Goal: Check status: Check status

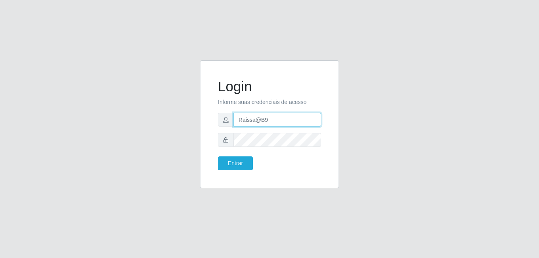
click at [287, 122] on input "Raissa@B9" at bounding box center [277, 120] width 88 height 14
type input "heloisa@bessa"
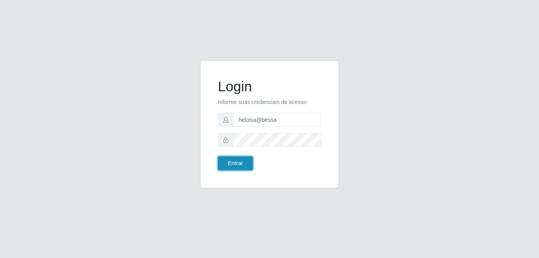
drag, startPoint x: 242, startPoint y: 167, endPoint x: 246, endPoint y: 164, distance: 4.5
click at [242, 166] on button "Entrar" at bounding box center [235, 163] width 35 height 14
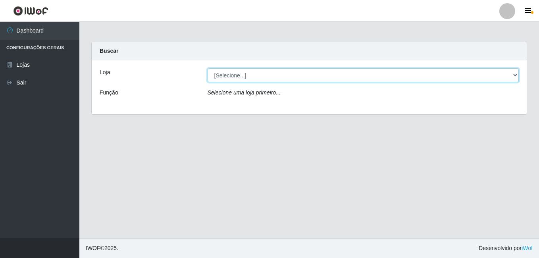
click at [274, 74] on select "[Selecione...] Bemais Supermercados - B9 Bessa" at bounding box center [364, 75] width 312 height 14
select select "410"
click at [208, 68] on select "[Selecione...] Bemais Supermercados - B9 Bessa" at bounding box center [364, 75] width 312 height 14
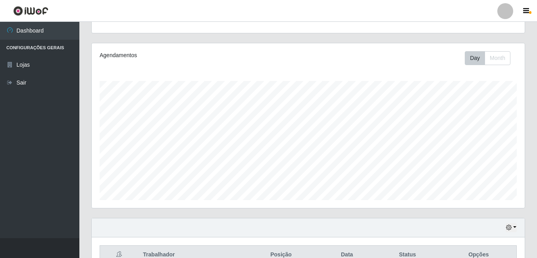
scroll to position [128, 0]
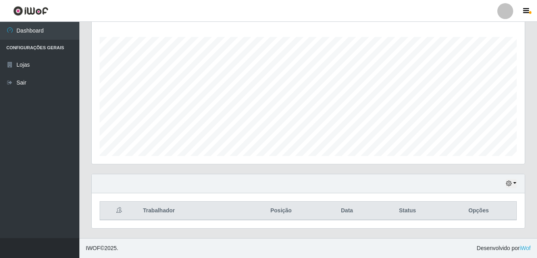
click at [517, 185] on div "Hoje 1 dia 3 dias 1 Semana Não encerrados" at bounding box center [308, 183] width 433 height 19
click at [509, 186] on icon "button" at bounding box center [509, 184] width 6 height 6
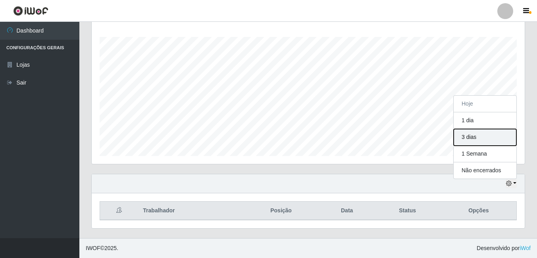
click at [475, 140] on button "3 dias" at bounding box center [485, 137] width 63 height 17
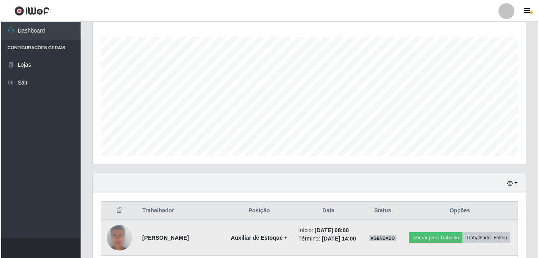
scroll to position [207, 0]
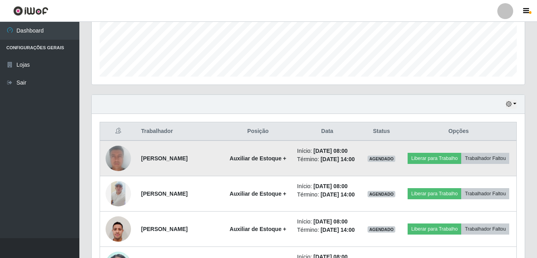
click at [118, 154] on img at bounding box center [118, 158] width 25 height 52
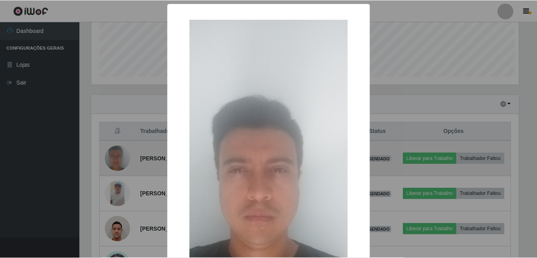
scroll to position [165, 429]
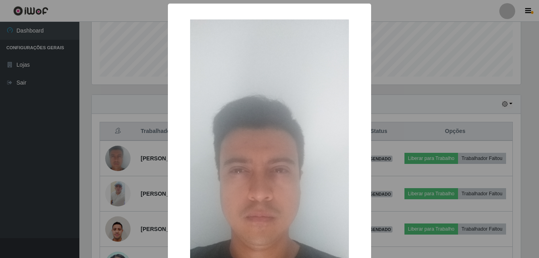
click at [169, 159] on div "× OK Cancel" at bounding box center [269, 129] width 539 height 258
click at [152, 160] on div "× OK Cancel" at bounding box center [269, 129] width 539 height 258
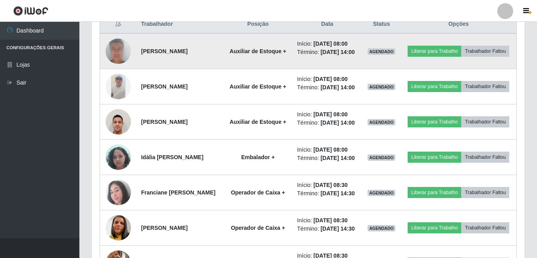
scroll to position [326, 0]
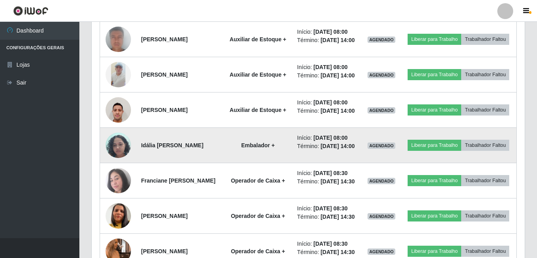
click at [116, 159] on img at bounding box center [118, 145] width 25 height 34
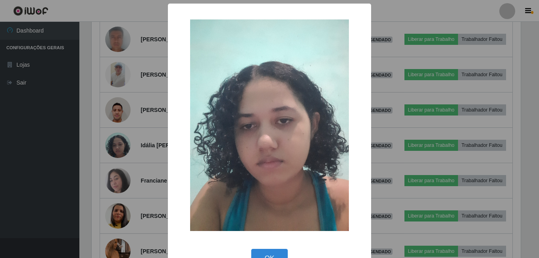
click at [116, 161] on div "× OK Cancel" at bounding box center [269, 129] width 539 height 258
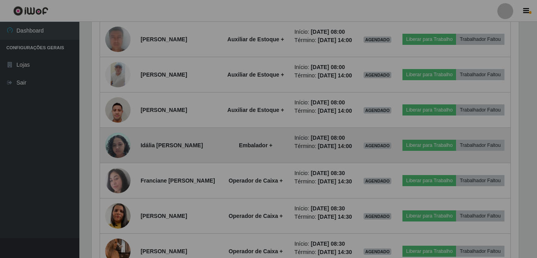
scroll to position [165, 433]
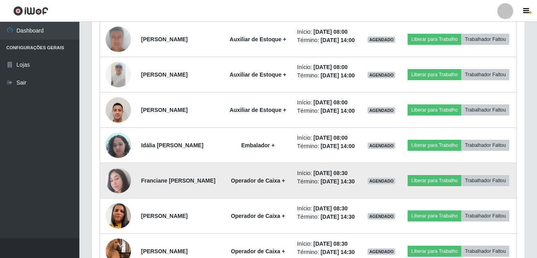
click at [115, 193] on img at bounding box center [118, 180] width 25 height 25
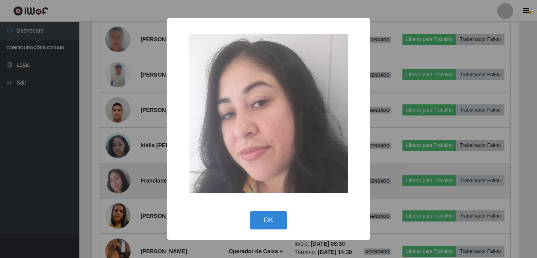
scroll to position [165, 429]
click at [115, 206] on div "× OK Cancel" at bounding box center [269, 129] width 539 height 258
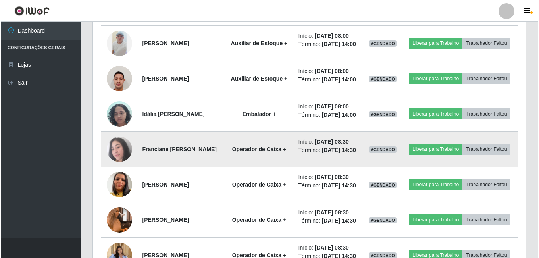
scroll to position [445, 0]
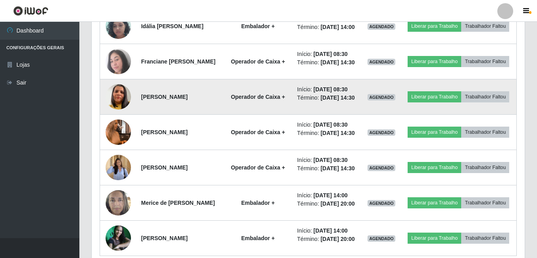
click at [117, 119] on img at bounding box center [118, 96] width 25 height 45
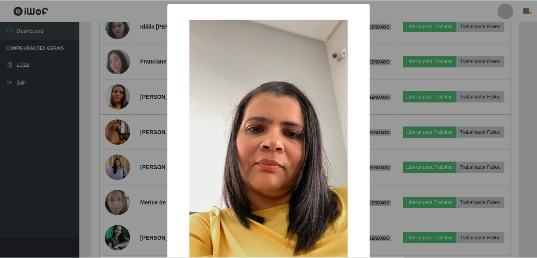
scroll to position [165, 429]
click at [163, 137] on div "× OK Cancel" at bounding box center [269, 129] width 539 height 258
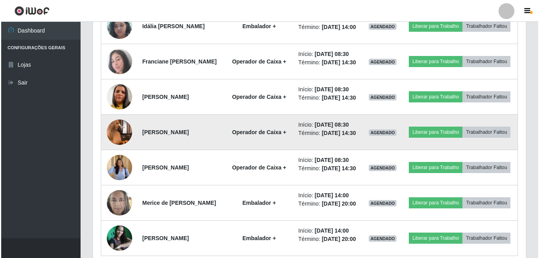
scroll to position [165, 433]
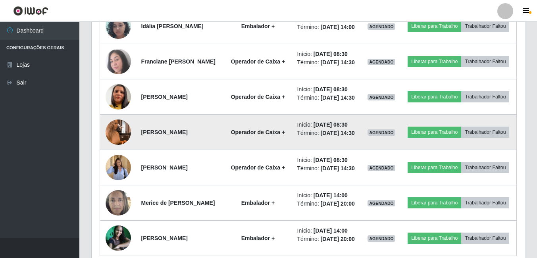
click at [112, 155] on img at bounding box center [118, 132] width 25 height 45
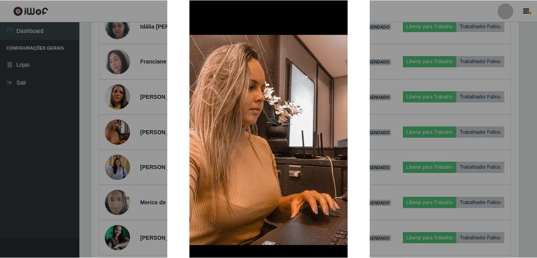
scroll to position [40, 0]
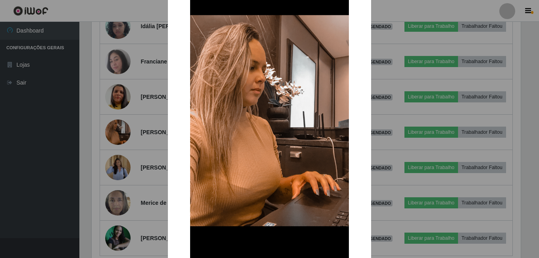
click at [123, 171] on div "× OK Cancel" at bounding box center [269, 129] width 539 height 258
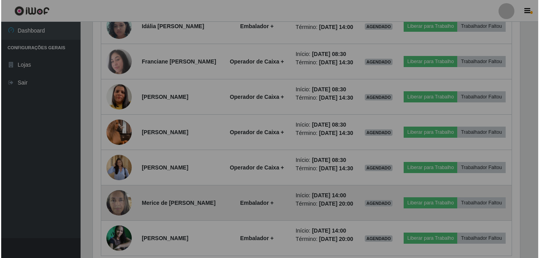
scroll to position [165, 433]
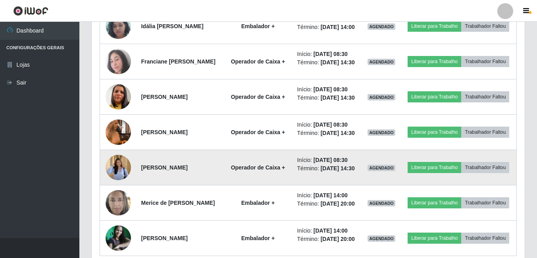
click at [115, 184] on img at bounding box center [118, 167] width 25 height 33
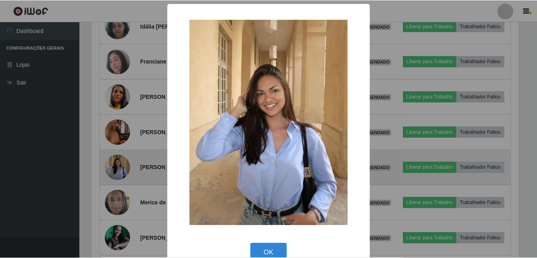
scroll to position [165, 429]
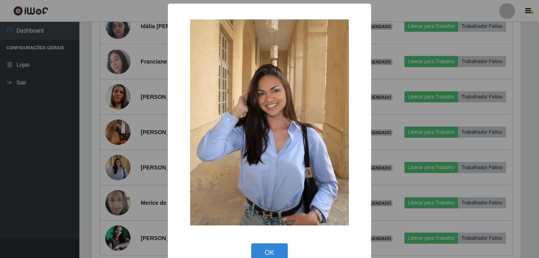
click at [161, 131] on div "× OK Cancel" at bounding box center [269, 129] width 539 height 258
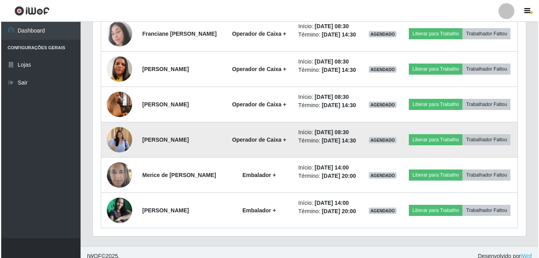
scroll to position [541, 0]
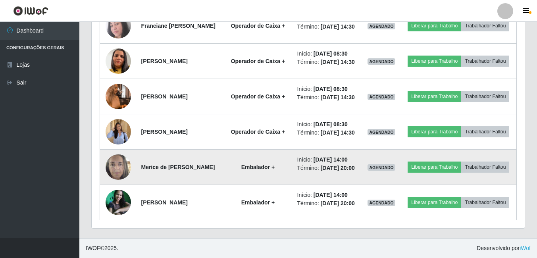
click at [116, 161] on img at bounding box center [118, 167] width 25 height 34
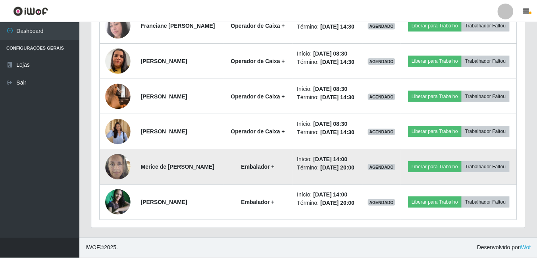
scroll to position [165, 429]
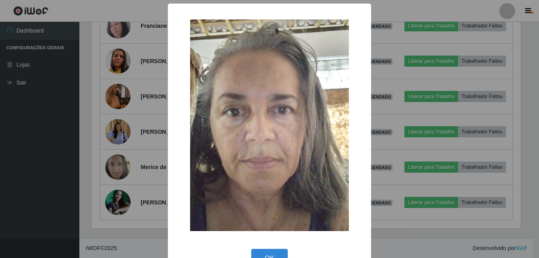
click at [161, 155] on div "× OK Cancel" at bounding box center [269, 129] width 539 height 258
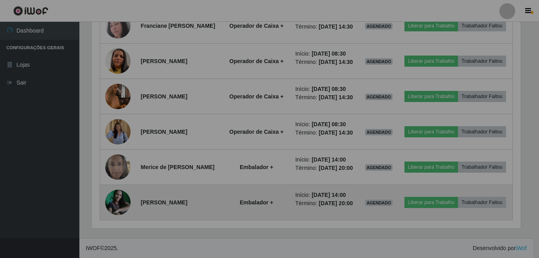
scroll to position [165, 433]
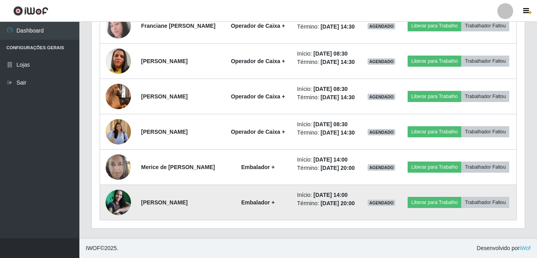
click at [123, 196] on img at bounding box center [118, 202] width 25 height 25
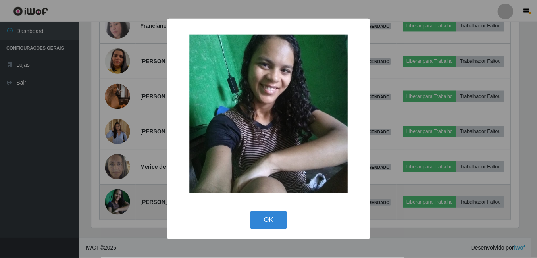
scroll to position [165, 429]
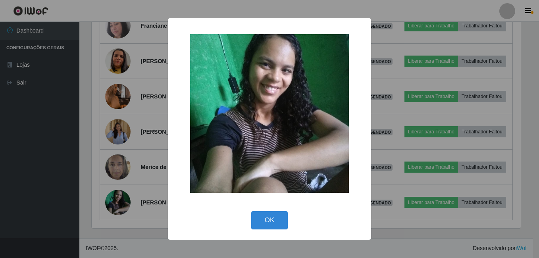
click at [117, 69] on div "× OK Cancel" at bounding box center [269, 129] width 539 height 258
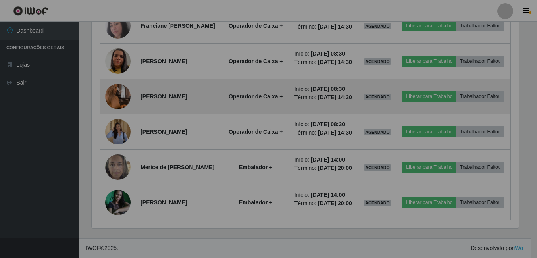
scroll to position [165, 433]
